Goal: Task Accomplishment & Management: Use online tool/utility

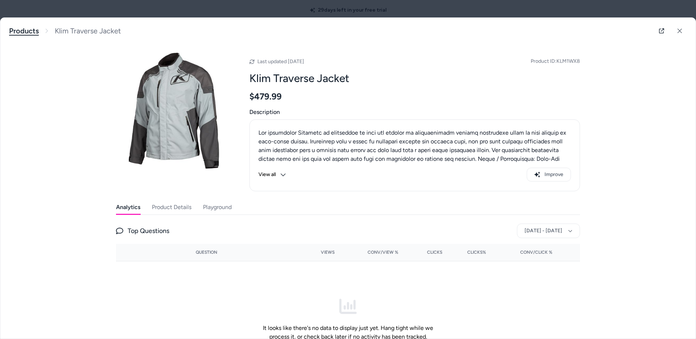
click at [18, 34] on link "Products" at bounding box center [24, 30] width 30 height 9
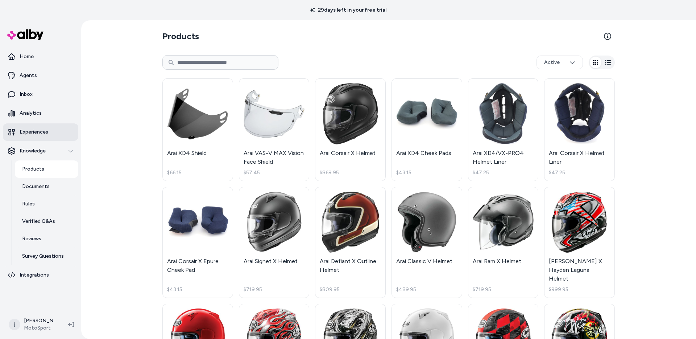
click at [39, 130] on p "Experiences" at bounding box center [34, 131] width 29 height 7
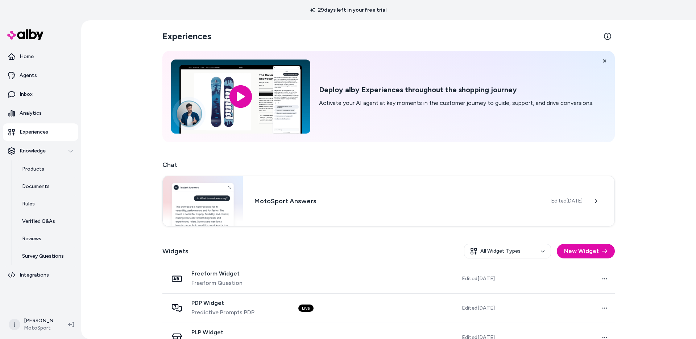
scroll to position [48, 0]
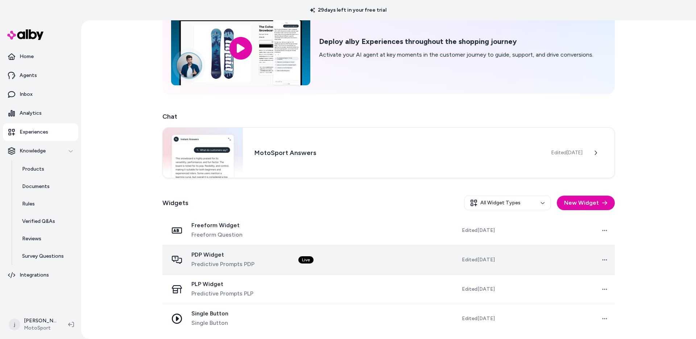
click at [213, 255] on span "PDP Widget" at bounding box center [222, 254] width 63 height 7
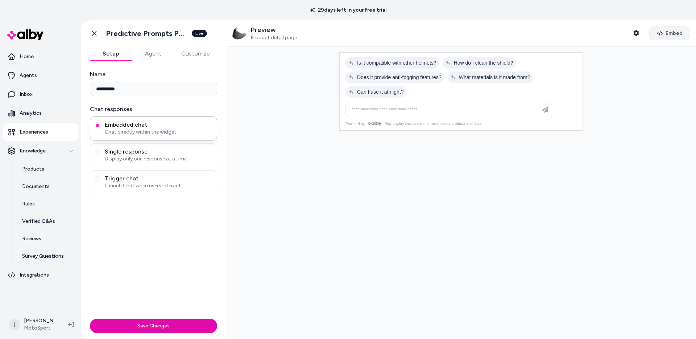
click at [672, 33] on span "Embed" at bounding box center [674, 33] width 17 height 7
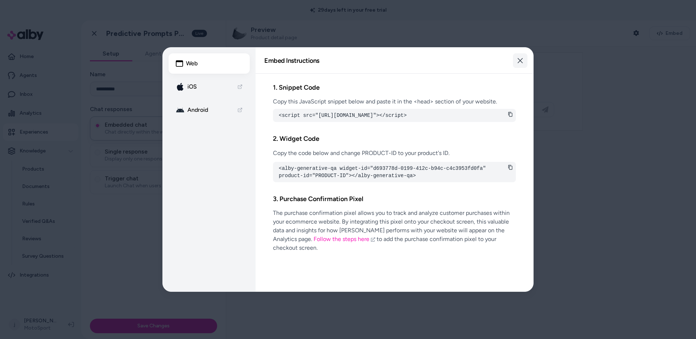
click at [521, 60] on icon "button" at bounding box center [520, 61] width 6 height 6
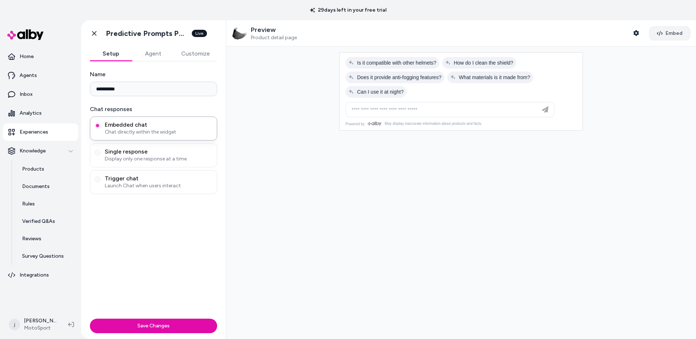
click at [666, 31] on span "Embed" at bounding box center [674, 33] width 17 height 7
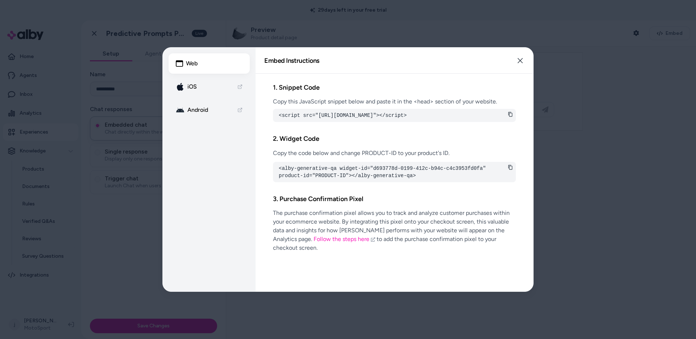
drag, startPoint x: 478, startPoint y: 117, endPoint x: 449, endPoint y: 117, distance: 29.0
click at [449, 117] on pre "<script src="https://cdn.alby.net/apps/launcher/embed.js?brandId=c24958d2-0314-…" at bounding box center [394, 115] width 231 height 7
copy pre "?brandId="
click at [523, 62] on button "Close" at bounding box center [520, 60] width 14 height 14
